Goal: Task Accomplishment & Management: Manage account settings

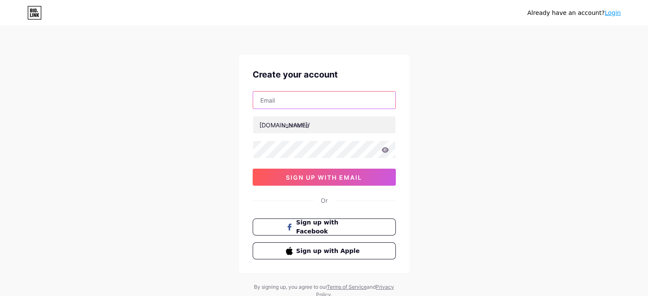
click at [300, 104] on input "text" at bounding box center [324, 100] width 142 height 17
type input "ahmedhossain1239@gmail.com"
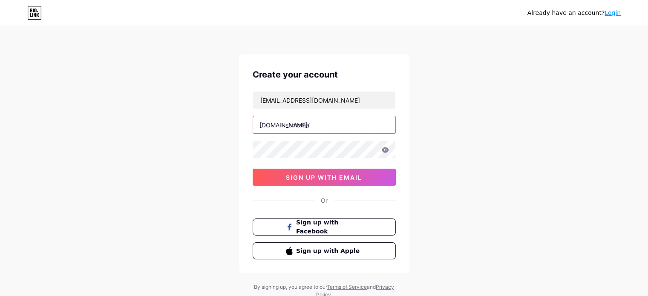
click at [329, 129] on input "text" at bounding box center [324, 124] width 142 height 17
type input "smmnea1"
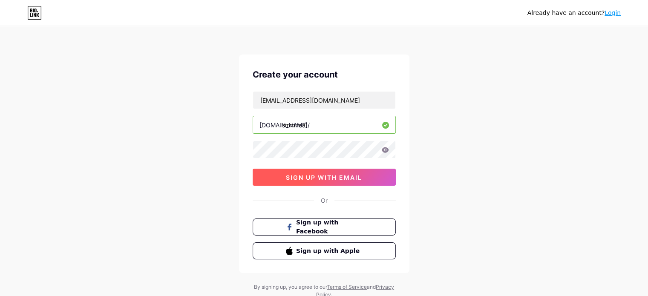
click at [345, 180] on button "sign up with email" at bounding box center [324, 177] width 143 height 17
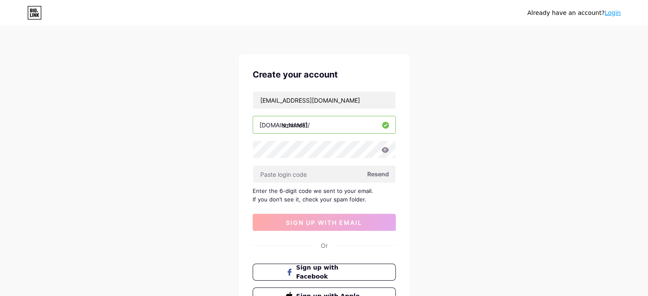
click at [381, 172] on span "Resend" at bounding box center [378, 174] width 22 height 9
paste input "451782"
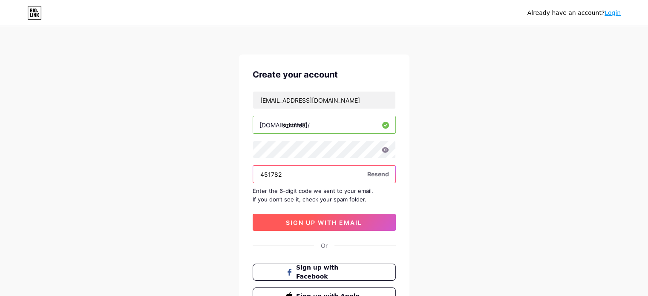
type input "451782"
click at [341, 215] on button "sign up with email" at bounding box center [324, 222] width 143 height 17
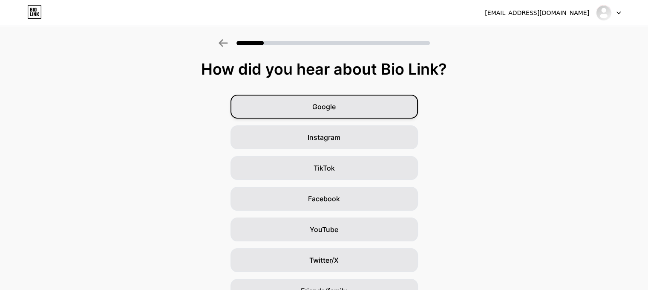
click at [343, 108] on div "Google" at bounding box center [323, 107] width 187 height 24
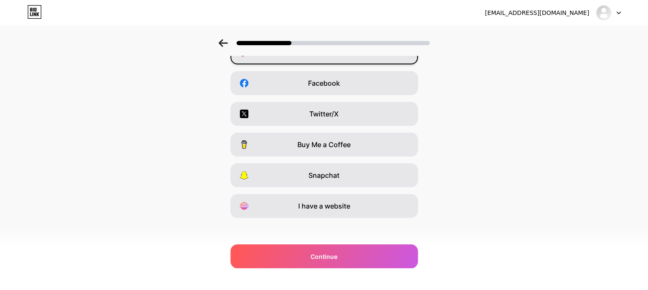
scroll to position [120, 0]
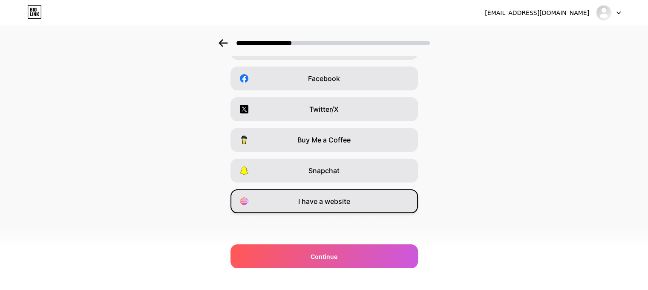
click at [390, 202] on div "I have a website" at bounding box center [323, 201] width 187 height 24
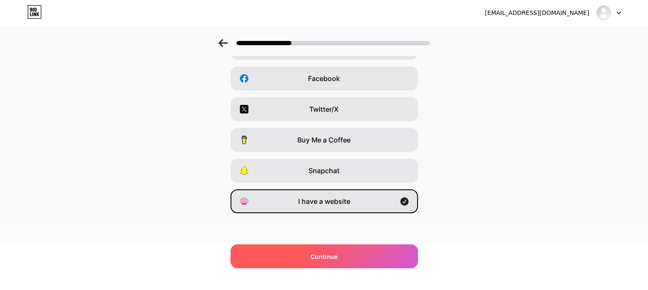
click at [353, 256] on div "Continue" at bounding box center [323, 256] width 187 height 24
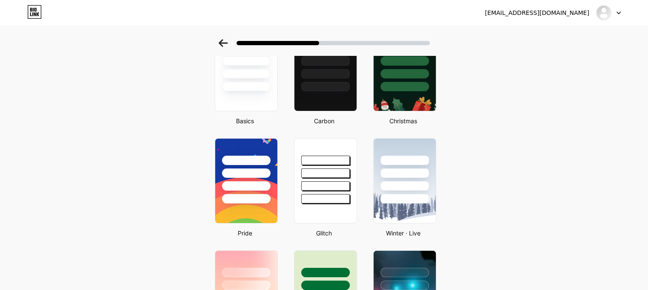
scroll to position [170, 0]
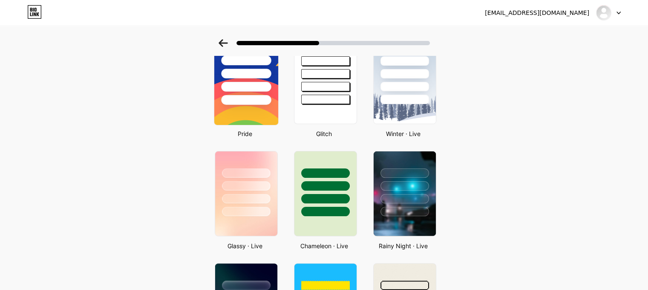
click at [258, 107] on img at bounding box center [246, 81] width 64 height 87
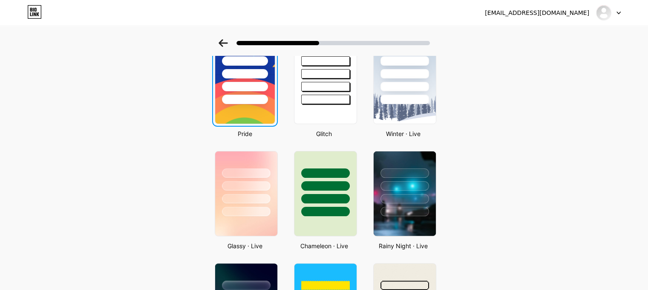
scroll to position [0, 0]
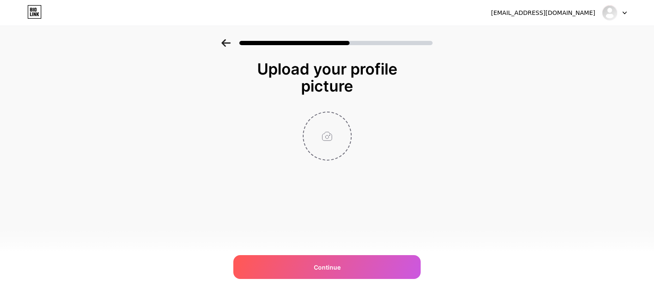
click at [329, 141] on input "file" at bounding box center [327, 135] width 47 height 47
type input "C:\fakepath\Screenshot 2025-09-13 012919.png"
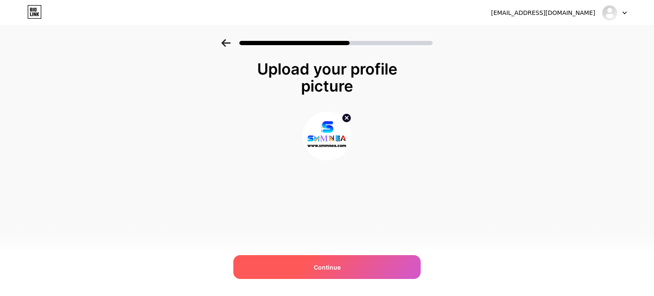
click at [361, 267] on div "Continue" at bounding box center [326, 267] width 187 height 24
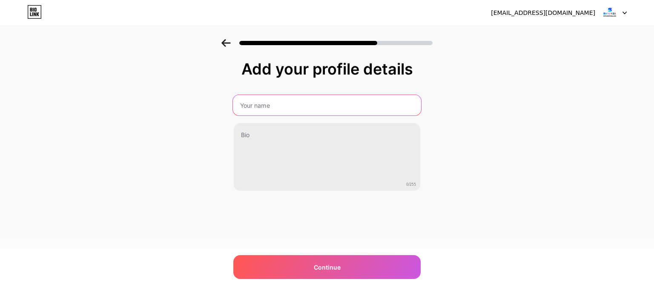
click at [283, 110] on input "text" at bounding box center [327, 105] width 188 height 20
type input "[DOMAIN_NAME]"
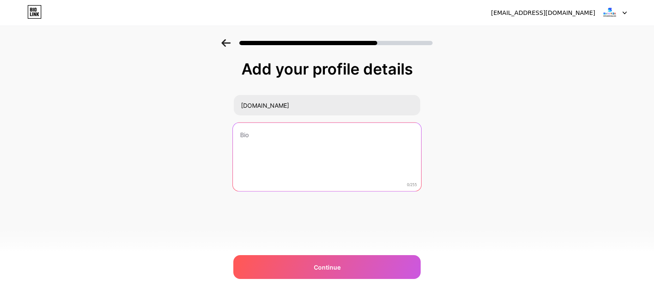
click at [254, 146] on textarea at bounding box center [327, 157] width 188 height 69
paste textarea "SMMGen offers cheap and fast SMM services. Start from just $0.0003 to get real …"
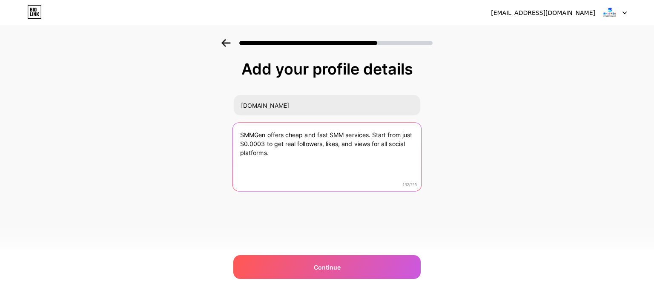
drag, startPoint x: 268, startPoint y: 132, endPoint x: 231, endPoint y: 137, distance: 36.9
click at [231, 137] on div "Add your profile details smmnea.com SMMGen offers cheap and fast SMM services. …" at bounding box center [327, 136] width 654 height 195
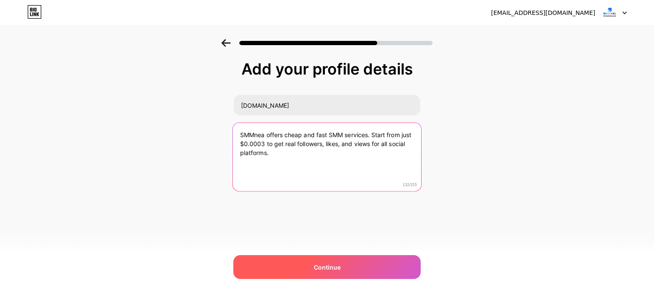
type textarea "SMMnea offers cheap and fast SMM services. Start from just $0.0003 to get real …"
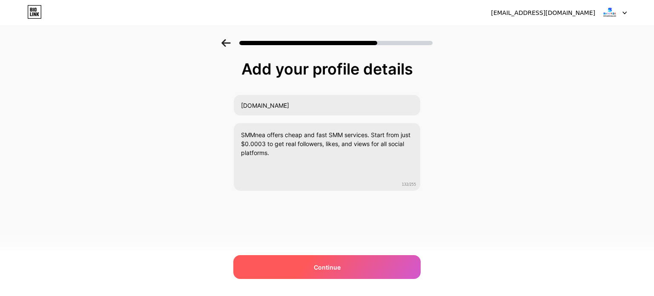
click at [343, 262] on div "Continue" at bounding box center [326, 267] width 187 height 24
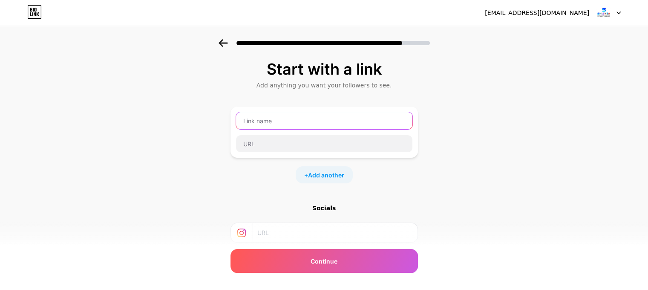
click at [273, 119] on input "text" at bounding box center [324, 120] width 176 height 17
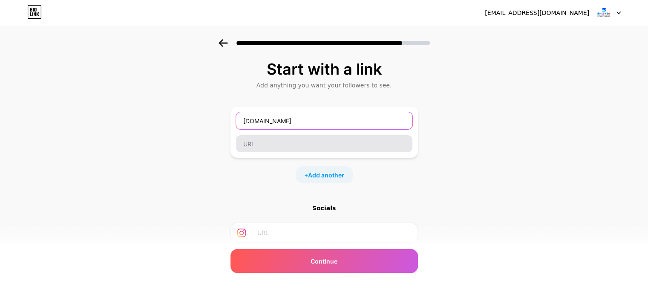
type input "[DOMAIN_NAME]"
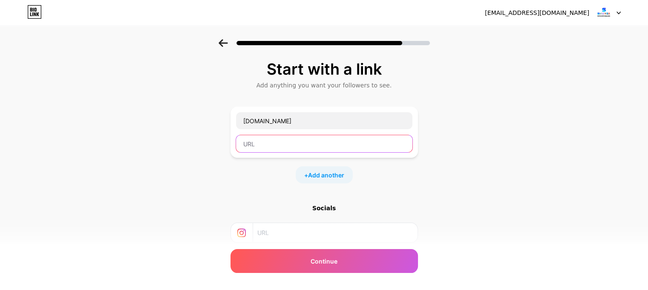
click at [272, 144] on input "text" at bounding box center [324, 143] width 176 height 17
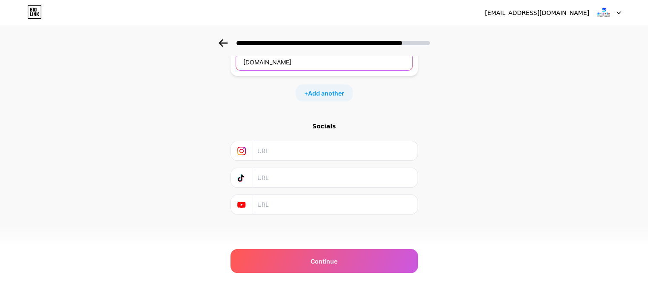
scroll to position [39, 0]
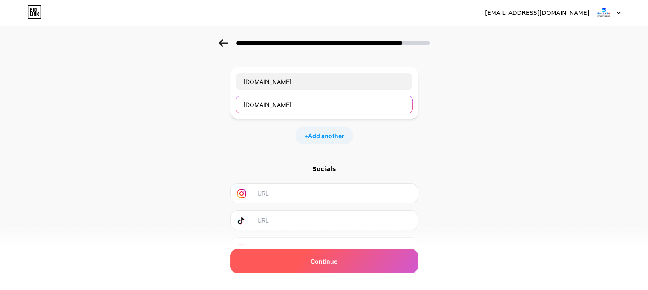
type input "[DOMAIN_NAME]"
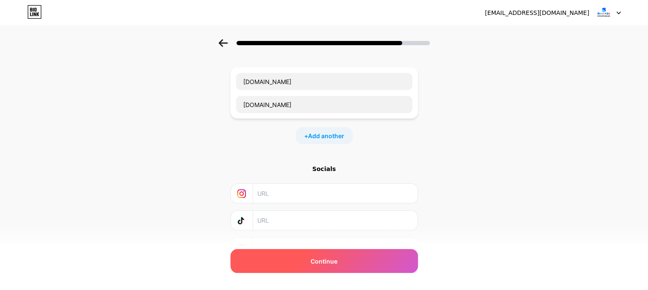
click at [338, 267] on div "Continue" at bounding box center [323, 261] width 187 height 24
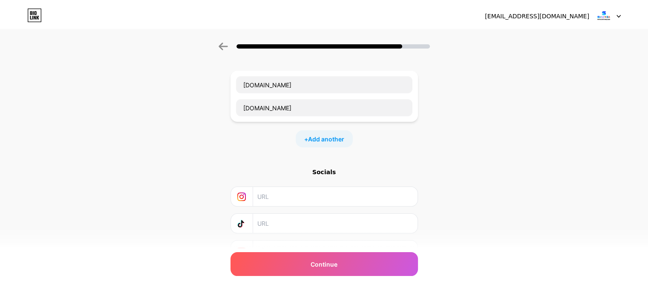
scroll to position [0, 0]
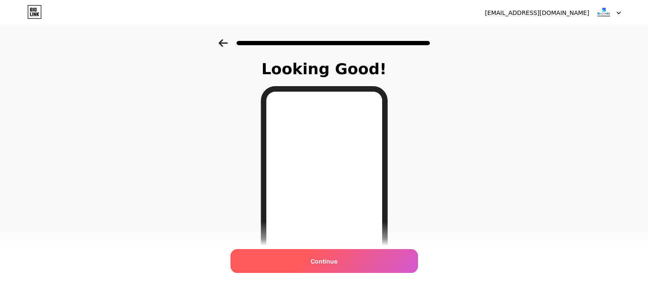
click at [353, 263] on div "Continue" at bounding box center [323, 261] width 187 height 24
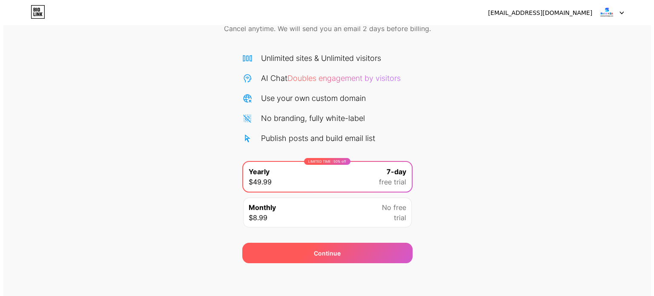
scroll to position [46, 0]
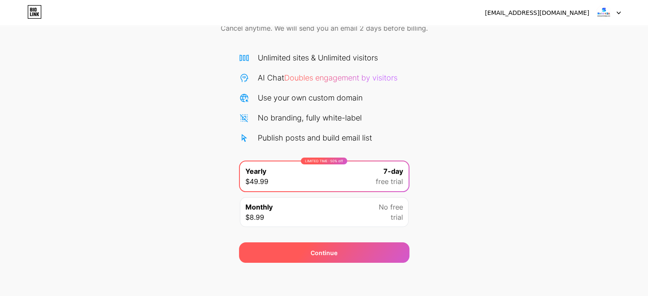
click at [351, 250] on div "Continue" at bounding box center [324, 252] width 170 height 20
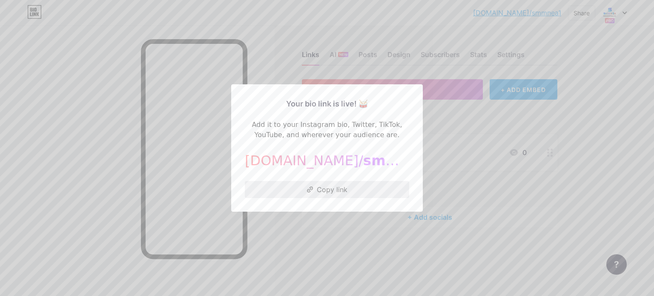
click at [341, 187] on button "Copy link" at bounding box center [327, 189] width 164 height 17
click at [336, 188] on button "Copy link" at bounding box center [327, 189] width 164 height 17
click at [533, 129] on div at bounding box center [327, 148] width 654 height 296
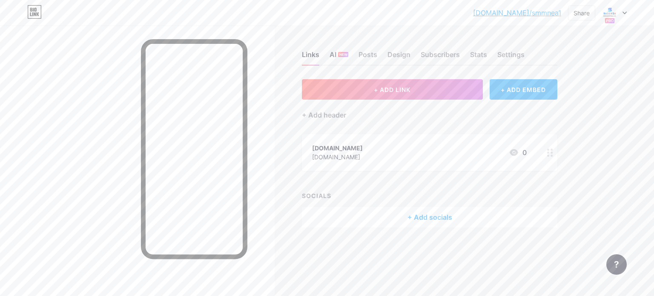
click at [340, 55] on span "NEW" at bounding box center [344, 54] width 8 height 5
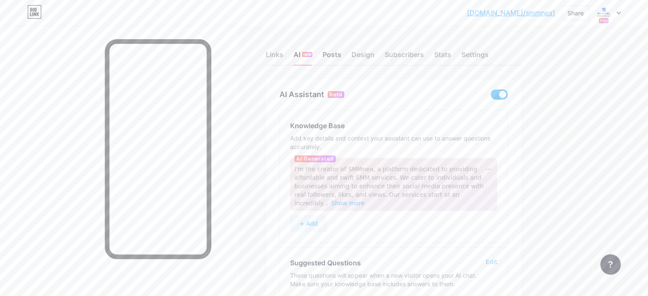
click at [341, 58] on div "Posts" at bounding box center [332, 56] width 19 height 15
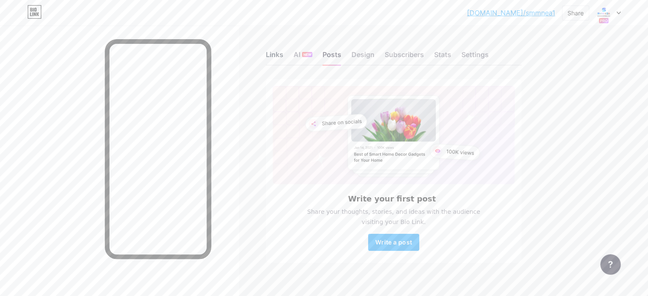
click at [283, 58] on div "Links" at bounding box center [274, 56] width 17 height 15
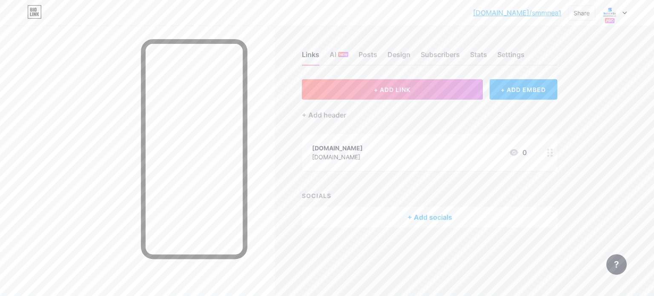
click at [432, 219] on div "+ Add socials" at bounding box center [430, 217] width 256 height 20
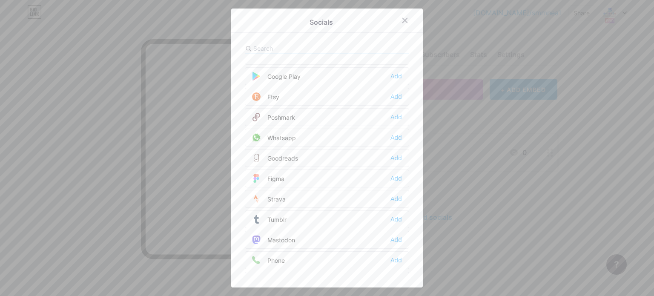
scroll to position [682, 0]
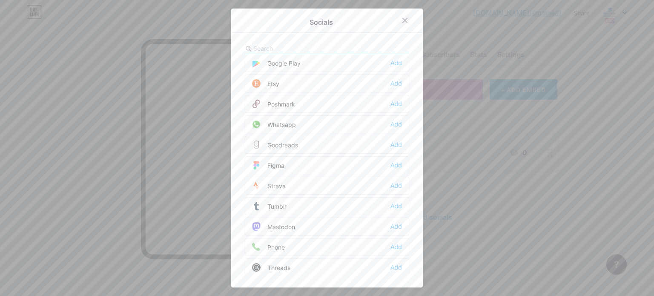
click at [400, 16] on div at bounding box center [404, 20] width 15 height 15
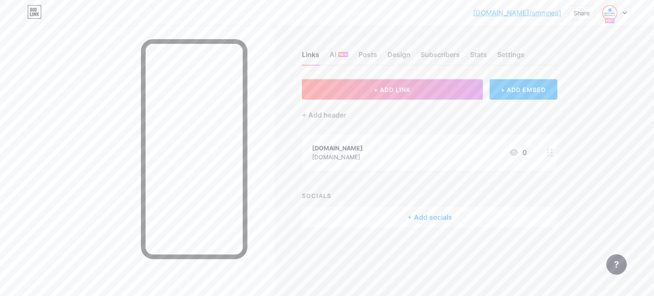
click at [613, 12] on img at bounding box center [610, 13] width 14 height 14
click at [553, 54] on div "[DOMAIN_NAME]" at bounding box center [579, 51] width 66 height 7
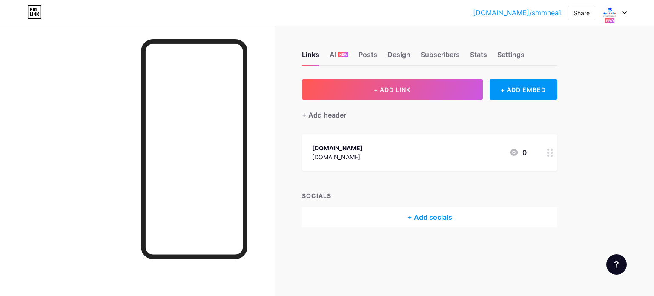
click at [550, 11] on link "[DOMAIN_NAME]/smmnea1" at bounding box center [517, 13] width 88 height 10
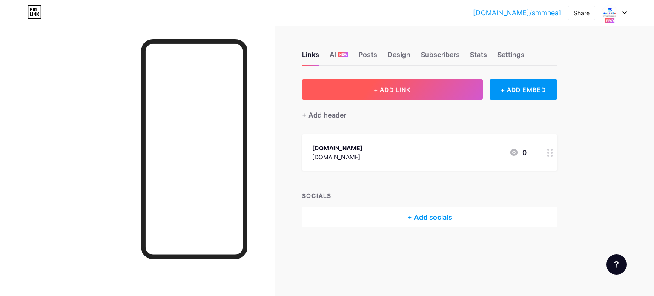
click at [404, 81] on button "+ ADD LINK" at bounding box center [392, 89] width 181 height 20
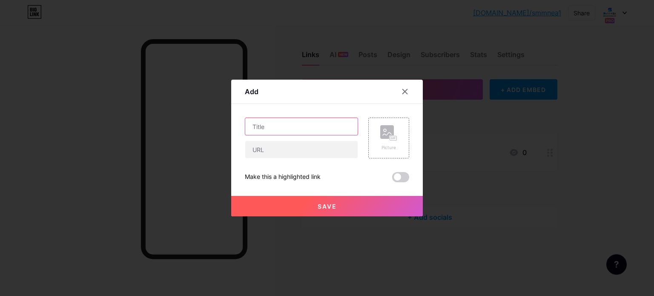
click at [298, 131] on input "text" at bounding box center [301, 126] width 112 height 17
type input "smm"
click at [313, 158] on div at bounding box center [301, 150] width 113 height 18
click at [285, 150] on input "text" at bounding box center [301, 149] width 112 height 17
click at [295, 147] on input "[URL][DOMAIN_NAME]" at bounding box center [301, 149] width 112 height 17
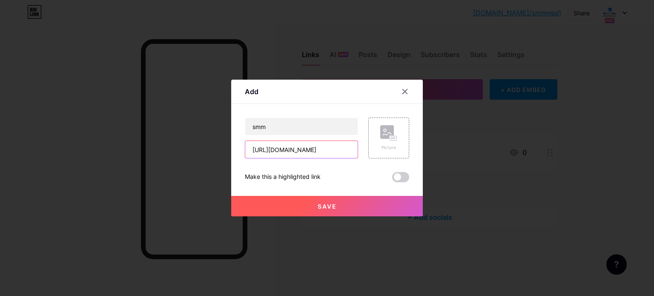
type input "[URL][DOMAIN_NAME]"
click at [313, 205] on button "Save" at bounding box center [327, 206] width 192 height 20
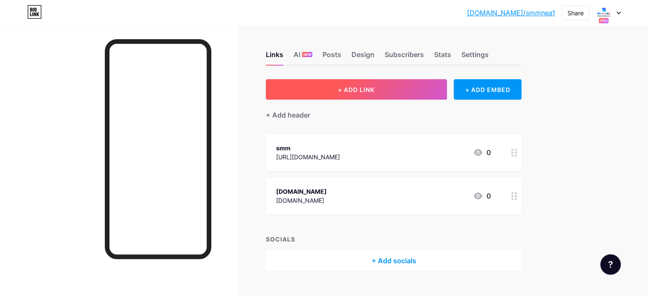
click at [447, 80] on button "+ ADD LINK" at bounding box center [356, 89] width 181 height 20
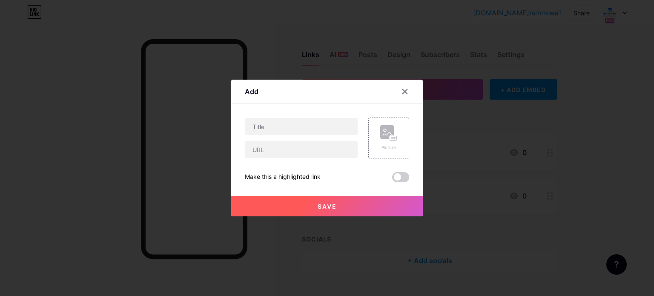
click at [409, 84] on div at bounding box center [410, 91] width 26 height 15
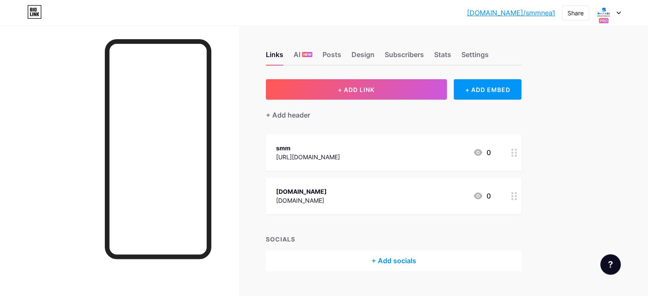
click at [432, 254] on div "+ Add socials" at bounding box center [394, 261] width 256 height 20
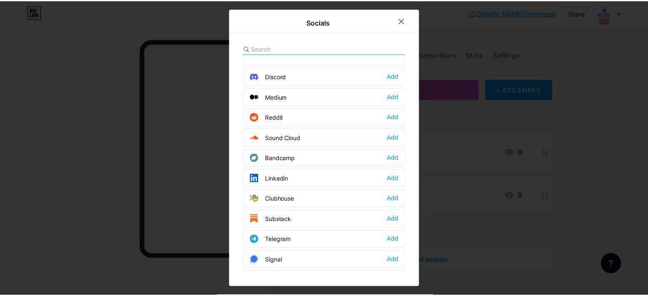
scroll to position [298, 0]
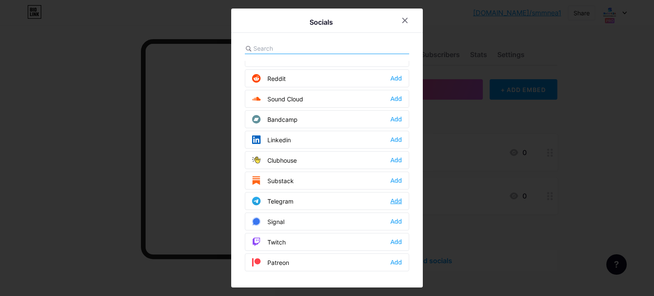
click at [400, 199] on div "Add" at bounding box center [397, 201] width 12 height 9
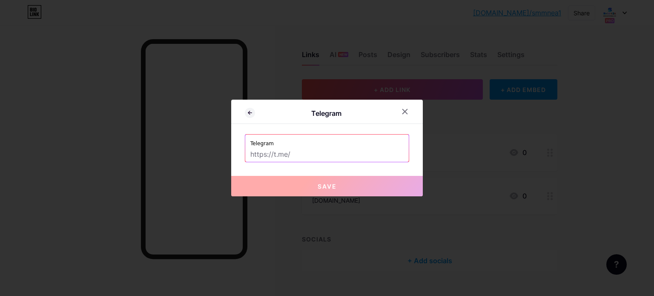
click at [341, 158] on input "text" at bounding box center [327, 154] width 153 height 14
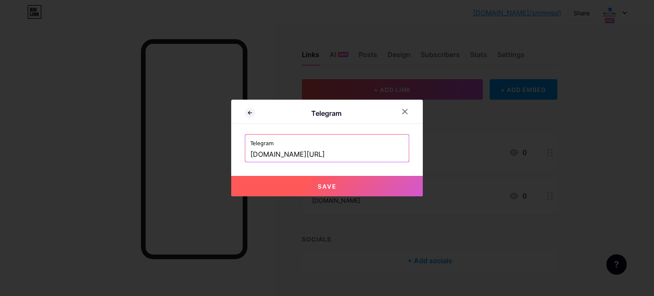
click at [335, 187] on span "Save" at bounding box center [327, 186] width 19 height 7
type input "[URL][DOMAIN_NAME]"
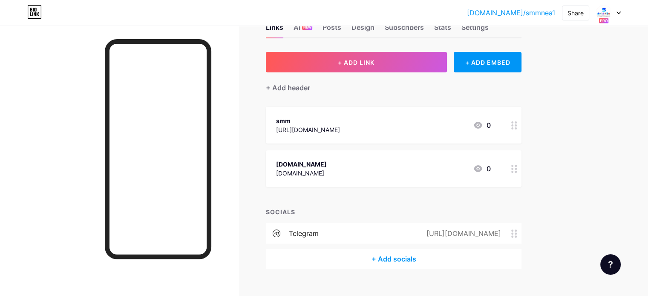
scroll to position [42, 0]
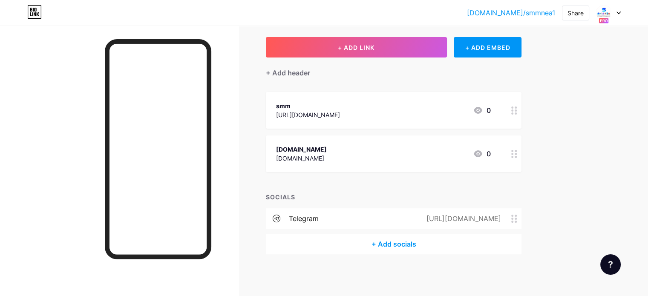
click at [424, 241] on div "+ Add socials" at bounding box center [394, 244] width 256 height 20
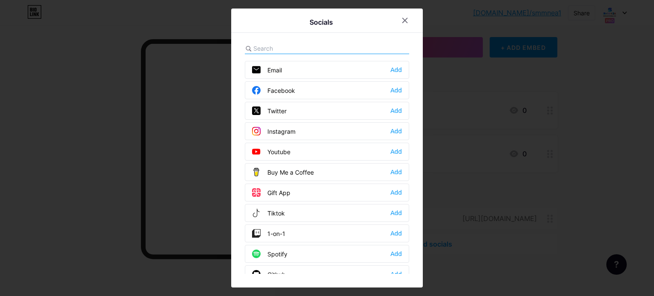
click at [403, 151] on div "Youtube Add" at bounding box center [327, 152] width 164 height 18
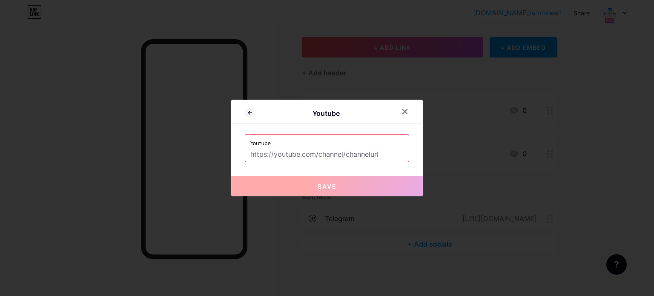
click at [339, 156] on input "text" at bounding box center [327, 154] width 153 height 14
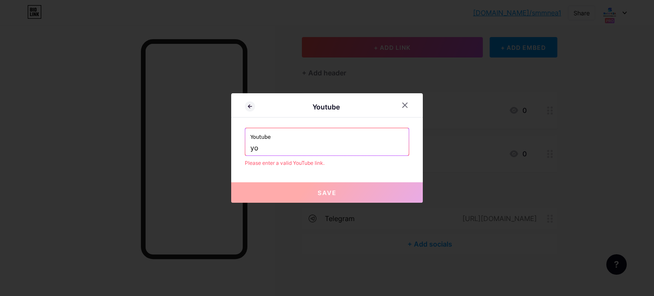
type input "y"
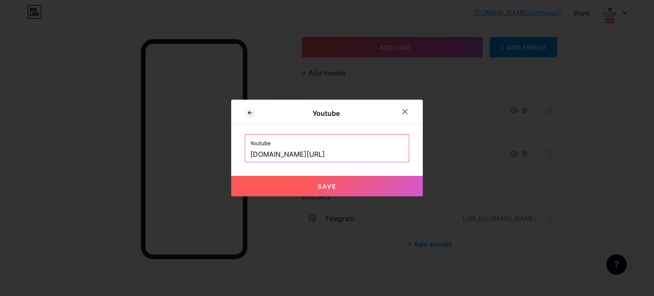
click at [321, 182] on button "Save" at bounding box center [327, 186] width 192 height 20
type input "[URL][DOMAIN_NAME]"
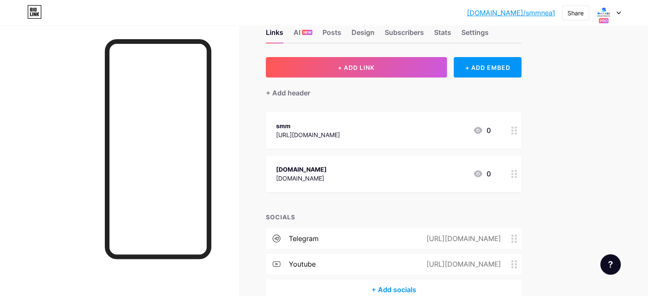
scroll to position [0, 0]
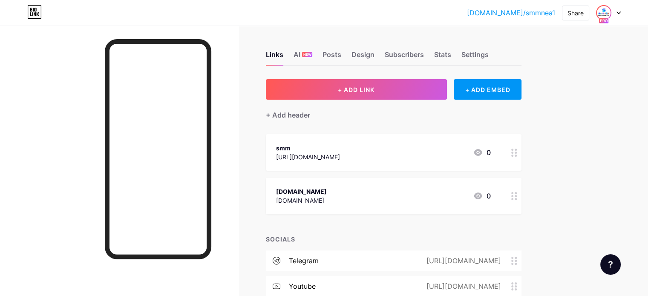
click at [609, 12] on img at bounding box center [604, 13] width 14 height 14
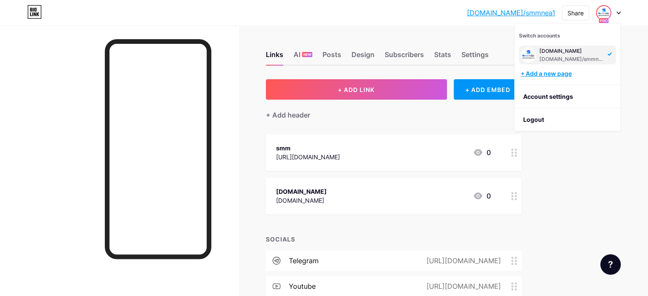
click at [568, 73] on div "+ Add a new page" at bounding box center [568, 73] width 95 height 9
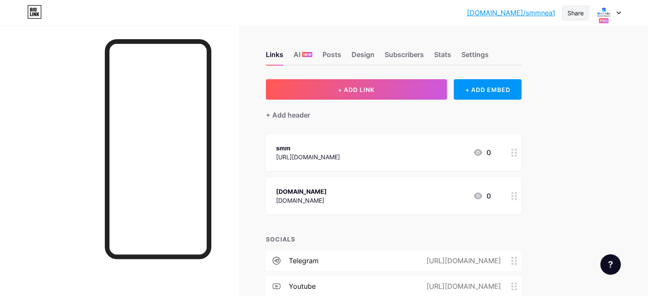
click at [578, 16] on div "Share" at bounding box center [575, 13] width 16 height 9
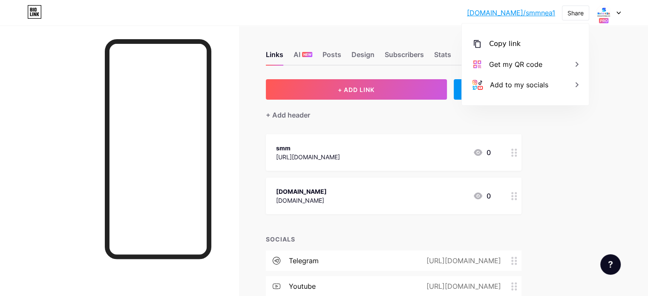
click at [606, 19] on rect at bounding box center [604, 21] width 10 height 6
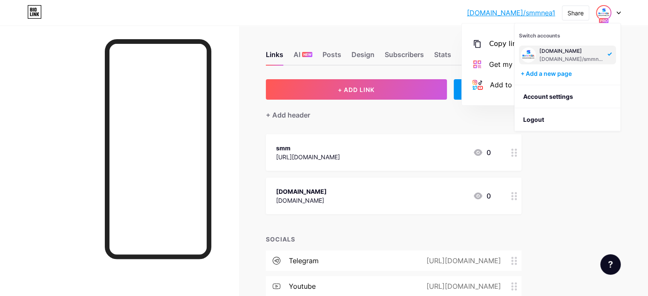
click at [392, 48] on div "Links AI NEW Posts Design Subscribers Stats Settings" at bounding box center [394, 51] width 256 height 30
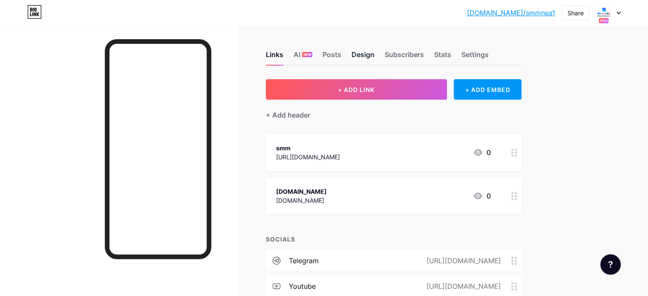
click at [374, 53] on div "Design" at bounding box center [362, 56] width 23 height 15
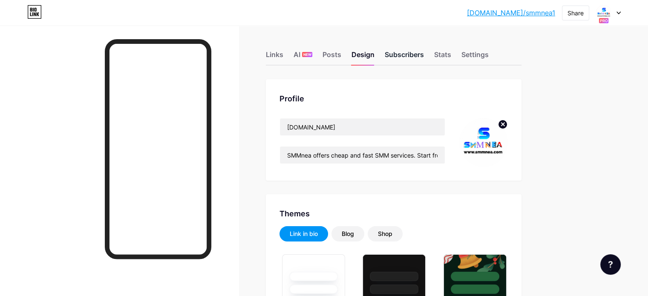
click at [424, 56] on div "Subscribers" at bounding box center [404, 56] width 39 height 15
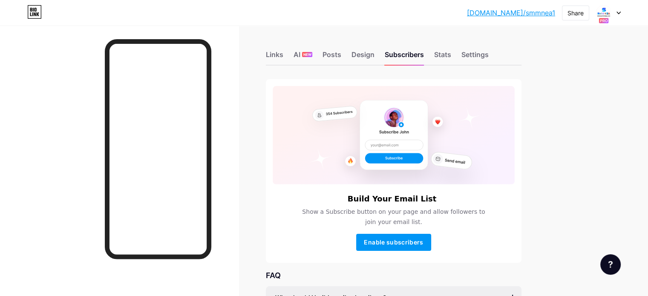
click at [446, 234] on div "Enable subscribers" at bounding box center [394, 242] width 242 height 17
click at [423, 240] on span "Enable subscribers" at bounding box center [393, 242] width 59 height 7
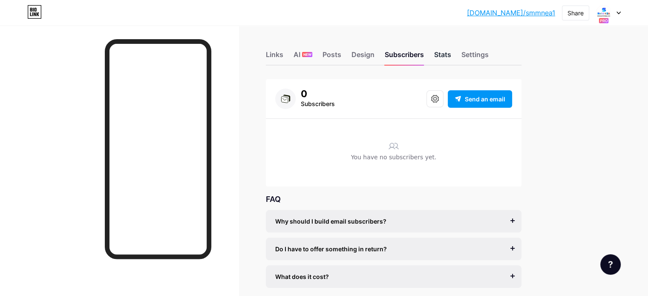
click at [451, 52] on div "Stats" at bounding box center [442, 56] width 17 height 15
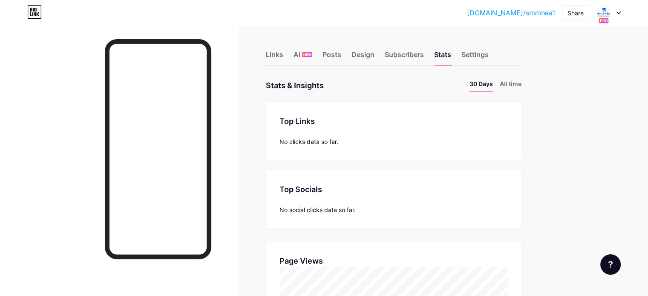
scroll to position [296, 648]
click at [489, 53] on div "Settings" at bounding box center [474, 56] width 27 height 15
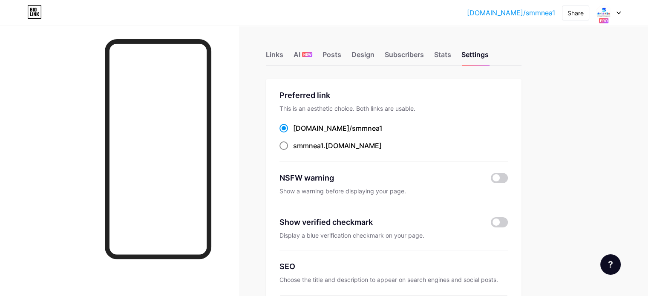
click at [323, 149] on span "smmnea1" at bounding box center [308, 145] width 30 height 9
click at [299, 151] on input "smmnea1 .[DOMAIN_NAME]" at bounding box center [296, 154] width 6 height 6
radio input "true"
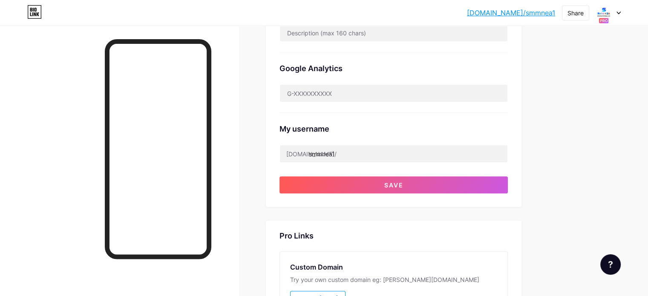
scroll to position [298, 0]
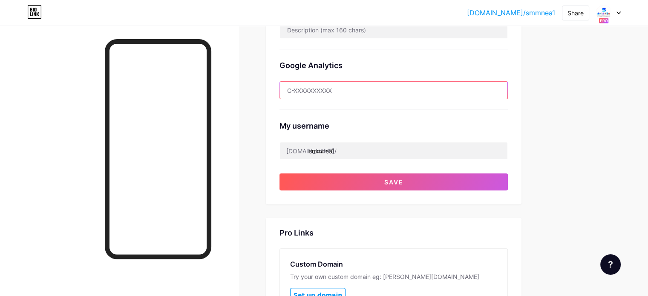
click at [395, 93] on input "text" at bounding box center [394, 90] width 228 height 17
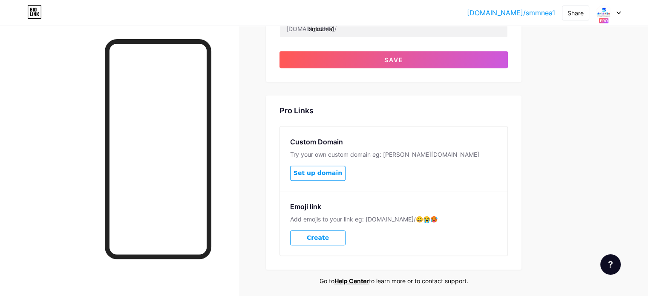
scroll to position [426, 0]
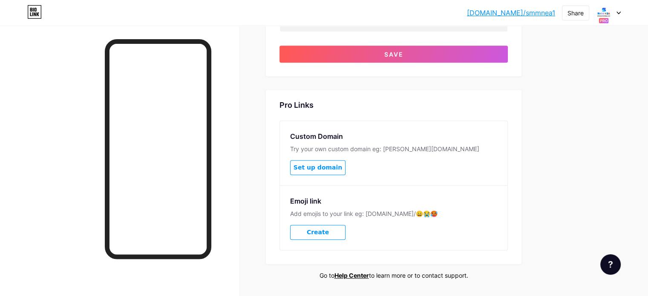
type input "smm"
click at [342, 169] on span "Set up domain" at bounding box center [318, 167] width 49 height 7
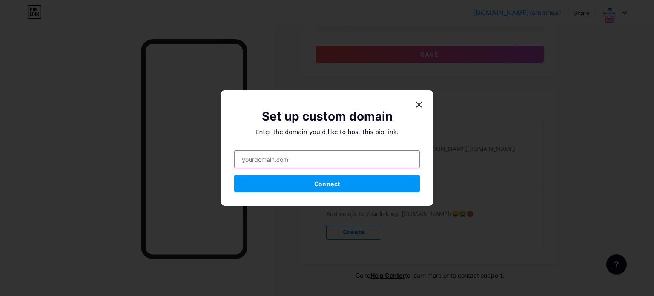
click at [327, 160] on input "text" at bounding box center [327, 159] width 185 height 17
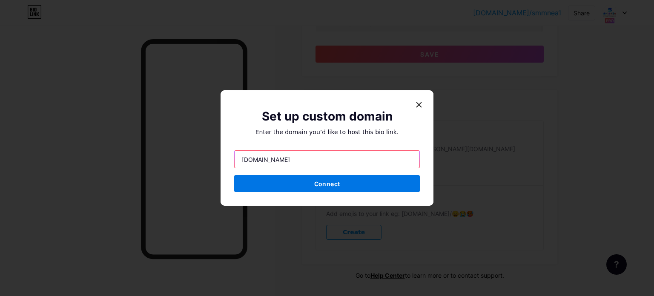
type input "[DOMAIN_NAME]"
click at [290, 182] on button "Connect" at bounding box center [327, 183] width 186 height 17
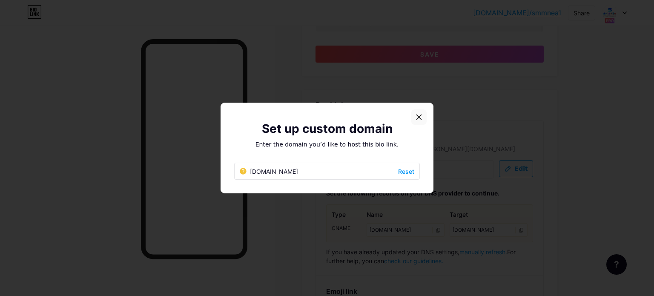
click at [419, 115] on icon at bounding box center [419, 117] width 7 height 7
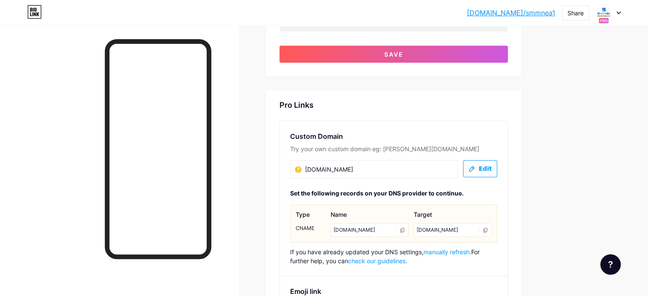
click at [405, 228] on icon at bounding box center [403, 231] width 6 height 6
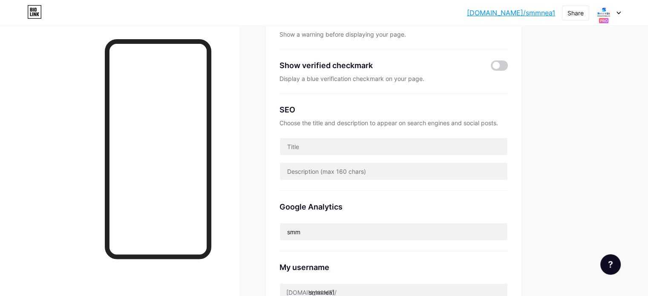
scroll to position [157, 0]
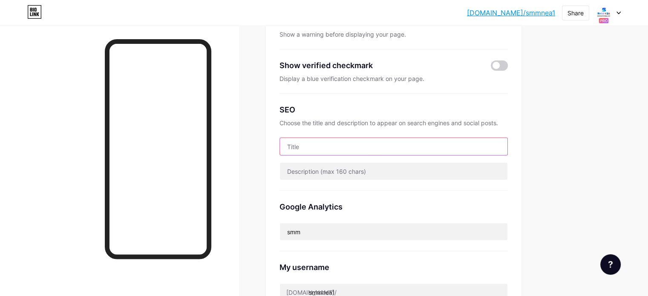
click at [372, 150] on input "text" at bounding box center [394, 146] width 228 height 17
type input "s"
paste input "SMM Services | SMMNEA Best Social Media Panel Description: SMMNEA is the best S…"
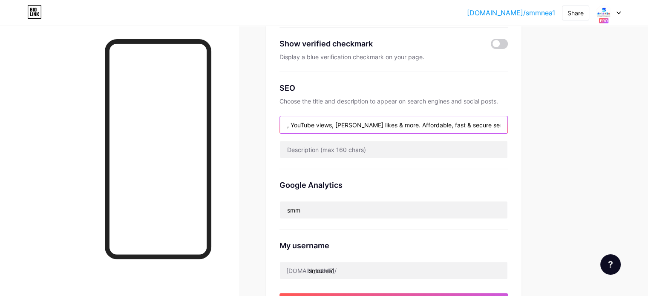
scroll to position [199, 0]
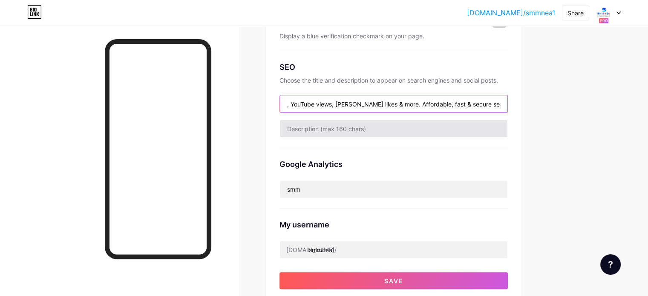
type input "SMM Services | SMMNEA Best Social Media Panel Description: SMMNEA is the best S…"
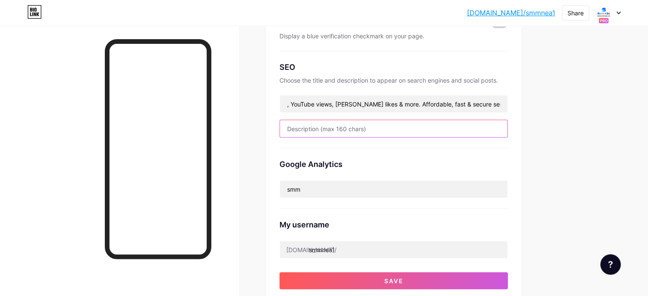
scroll to position [0, 0]
click at [392, 133] on input "text" at bounding box center [394, 128] width 228 height 17
paste input "SMMNEA - Cheap & Fast SMM Panel for Social Growth Description: Get affordable S…"
paste input "text"
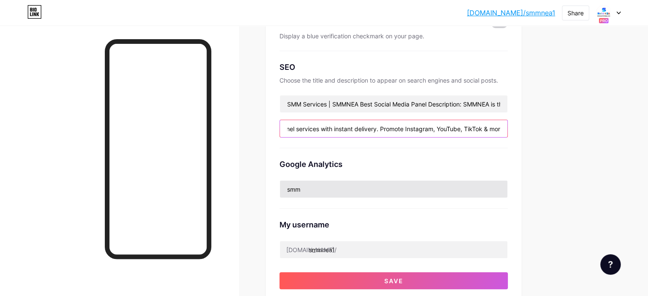
type input "SMMNEA - Cheap & Fast SMM Panel for Social Growth Description: Get affordable S…"
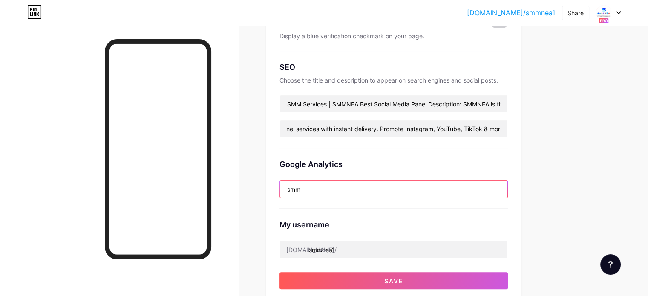
scroll to position [0, 0]
click at [430, 189] on input "smm" at bounding box center [394, 189] width 228 height 17
type input "s"
paste input "SMM Services | SMMNEA Best Social Media Panel Description: SMMNEA is the best S…"
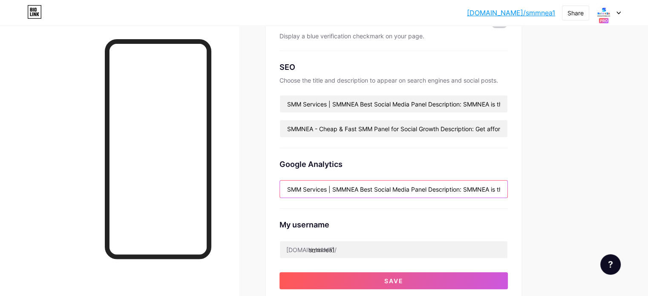
scroll to position [0, 325]
paste input "SMMNEA | Best SMM Panel for Social Media Marketing Services Description: Buy ch…"
paste input "SMMNEA - Cheap & Fast SMM Panel for Social Growth Description: Get affordable S…"
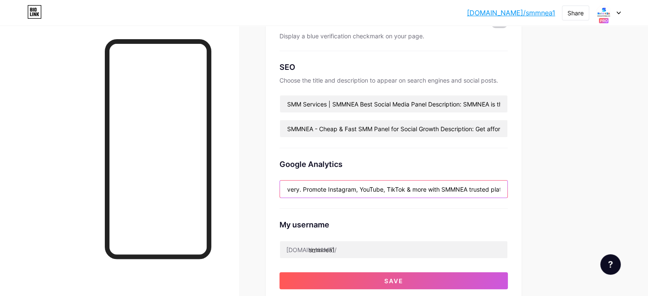
paste input "SMMNEA - Cheap & Fast SMM Panel for Social Growth Description: Get affordable S…"
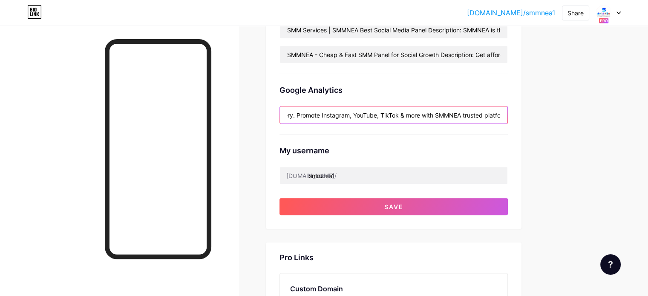
scroll to position [285, 0]
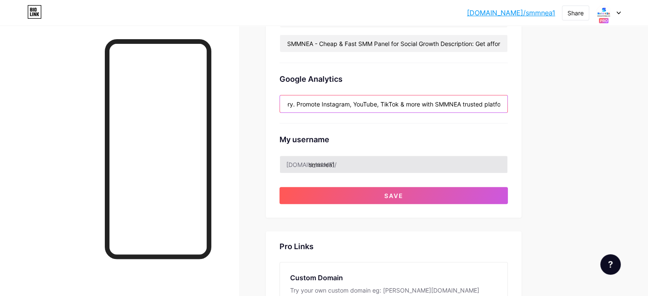
type input "SMM Services | SMMNEA Best Social Media Panel Description: SMMNEA is the best S…"
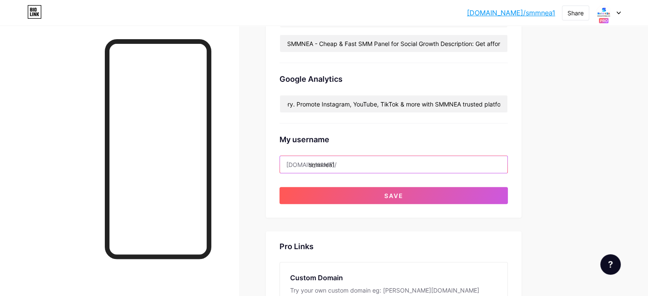
scroll to position [0, 0]
click at [445, 165] on input "smmnea1" at bounding box center [394, 164] width 228 height 17
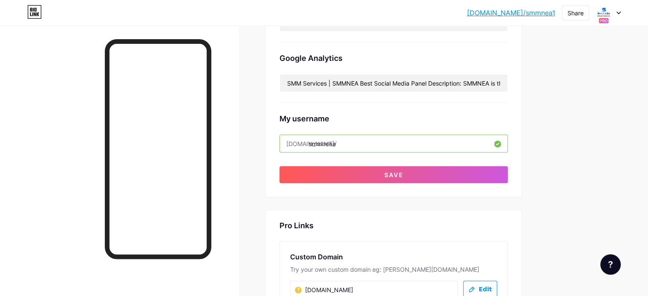
scroll to position [285, 0]
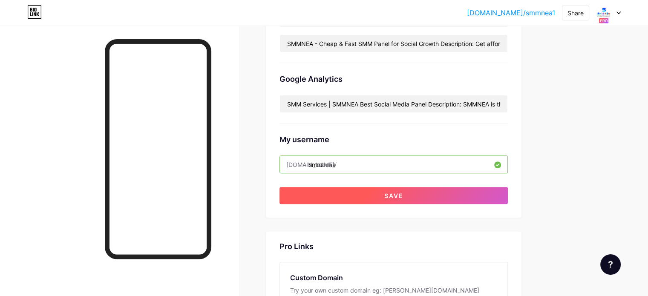
type input "smmneaa"
click at [448, 196] on button "Save" at bounding box center [393, 195] width 228 height 17
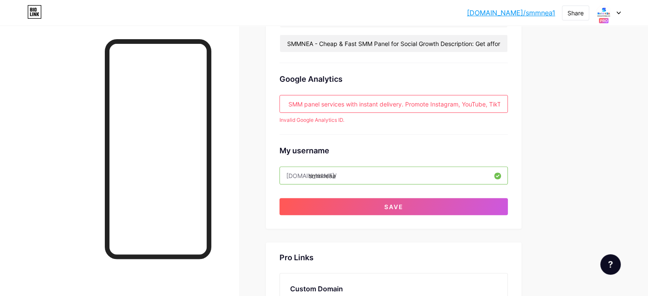
scroll to position [0, 2061]
drag, startPoint x: 324, startPoint y: 100, endPoint x: 654, endPoint y: 159, distance: 335.4
click at [648, 159] on html "[DOMAIN_NAME]/smmnea... [DOMAIN_NAME]/smmnea1 Share Switch accounts [DOMAIN_NAM…" at bounding box center [324, 140] width 648 height 850
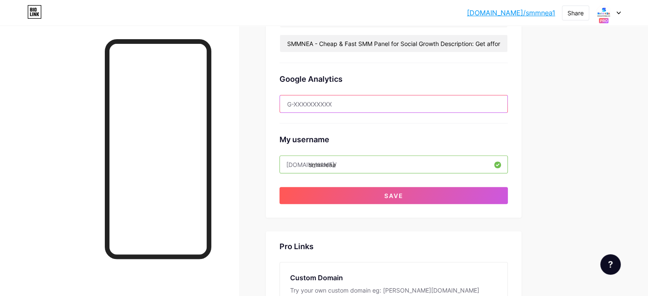
scroll to position [0, 0]
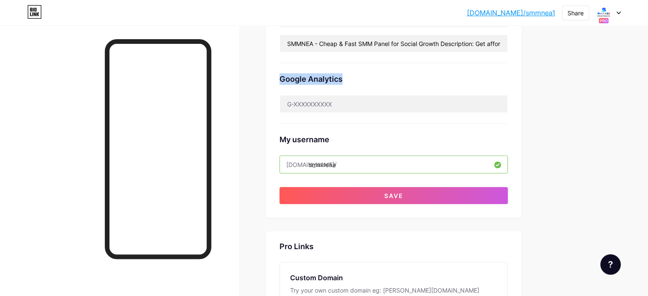
drag, startPoint x: 374, startPoint y: 75, endPoint x: 311, endPoint y: 79, distance: 63.2
click at [312, 79] on div "Preferred link This is an aesthetic choice. Both links are usable. [DOMAIN_NAME…" at bounding box center [394, 6] width 256 height 423
copy div "Google Analytics"
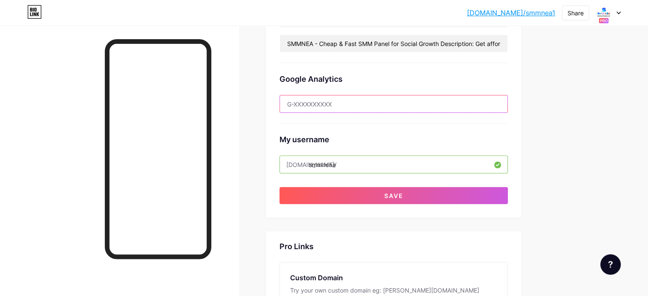
paste input "G-2HW5MVQB1E"
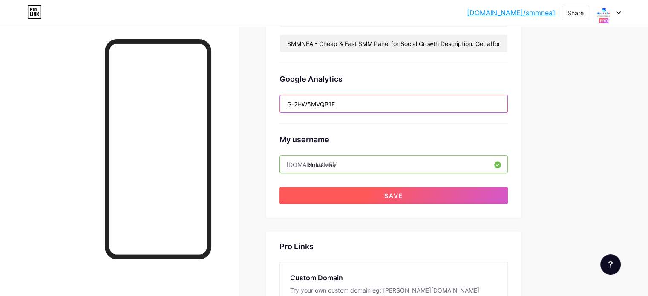
type input "G-2HW5MVQB1E"
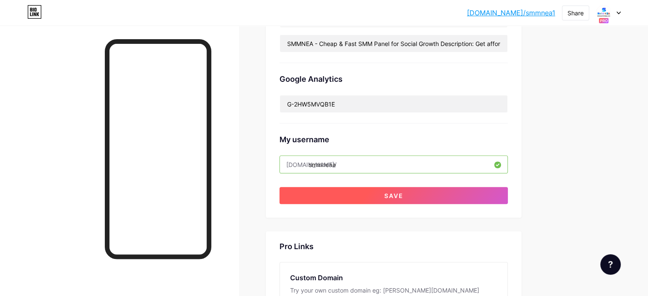
click at [403, 194] on span "Save" at bounding box center [393, 195] width 19 height 7
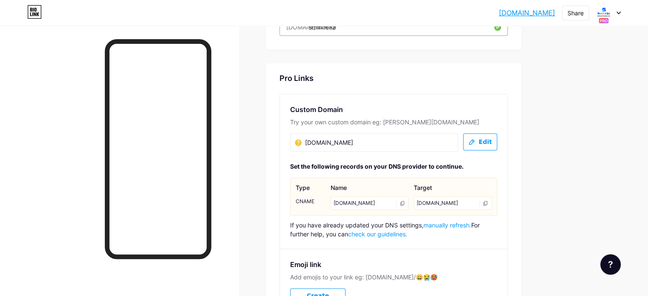
scroll to position [424, 0]
